Goal: Navigation & Orientation: Find specific page/section

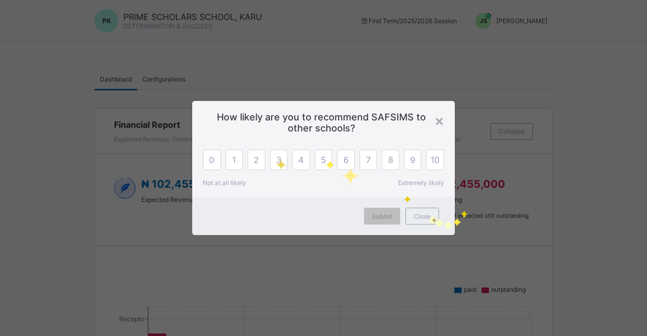
drag, startPoint x: 429, startPoint y: 216, endPoint x: 422, endPoint y: 216, distance: 6.3
click at [429, 216] on span "Close" at bounding box center [422, 216] width 17 height 8
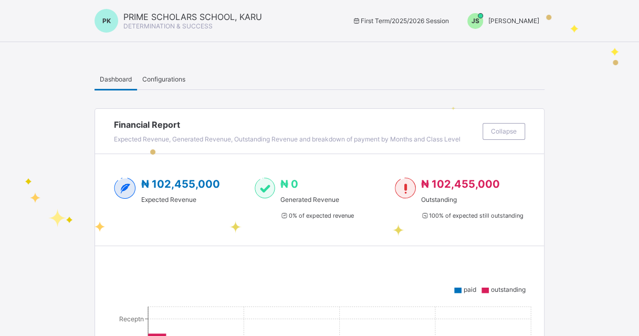
drag, startPoint x: 521, startPoint y: 18, endPoint x: 525, endPoint y: 23, distance: 6.3
click at [521, 20] on span "[PERSON_NAME]" at bounding box center [513, 21] width 51 height 8
drag, startPoint x: 535, startPoint y: 41, endPoint x: 292, endPoint y: 74, distance: 245.3
click at [535, 41] on span "Switch to Admin View" at bounding box center [500, 45] width 80 height 12
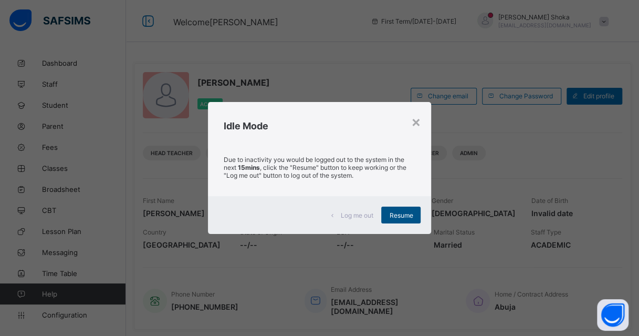
click at [400, 215] on span "Resume" at bounding box center [401, 215] width 24 height 8
